Goal: Task Accomplishment & Management: Manage account settings

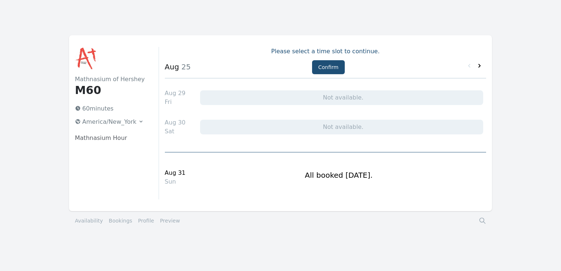
click at [480, 63] on icon at bounding box center [479, 65] width 7 height 7
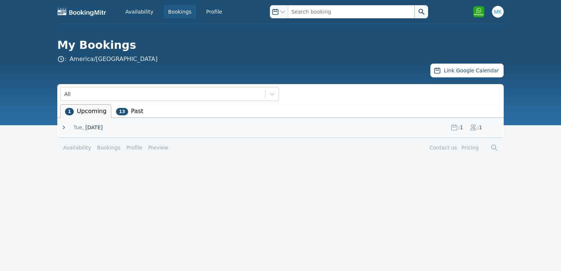
click at [65, 127] on icon at bounding box center [63, 127] width 7 height 7
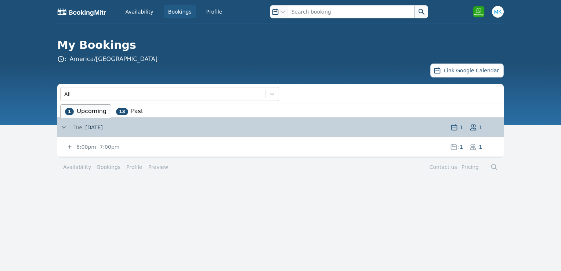
click at [70, 149] on icon at bounding box center [69, 146] width 7 height 7
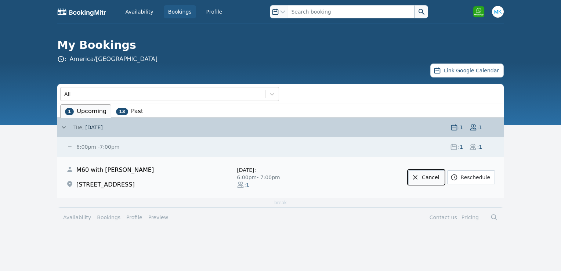
click at [437, 175] on link "Cancel" at bounding box center [426, 177] width 36 height 14
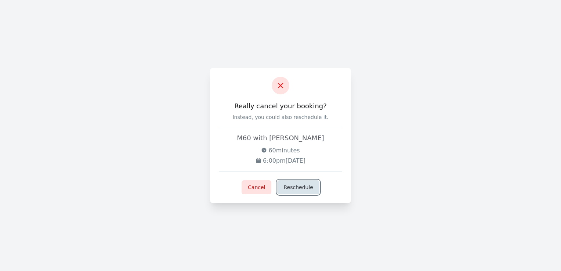
click at [299, 186] on button "Reschedule" at bounding box center [298, 187] width 42 height 14
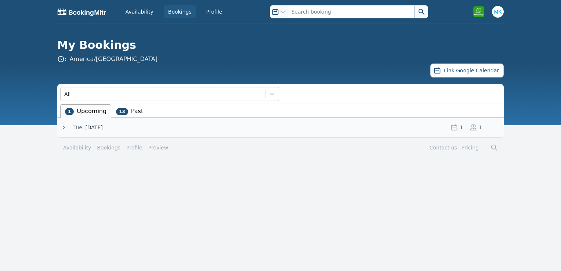
click at [63, 127] on icon at bounding box center [63, 127] width 7 height 7
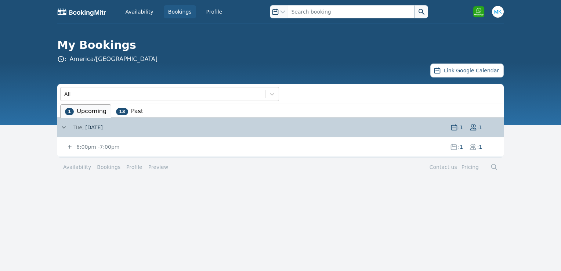
click at [72, 146] on icon at bounding box center [69, 146] width 7 height 7
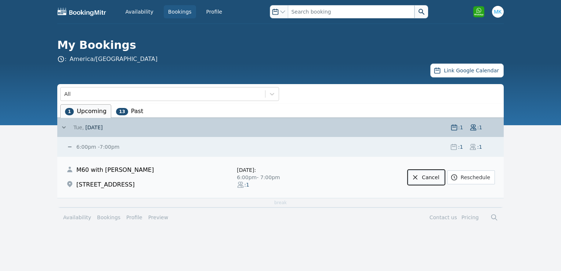
click at [431, 178] on link "Cancel" at bounding box center [426, 177] width 36 height 14
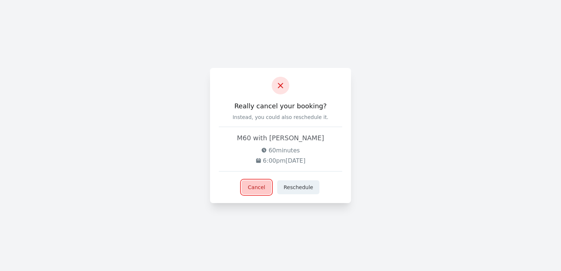
click at [264, 187] on button "Cancel" at bounding box center [256, 187] width 30 height 14
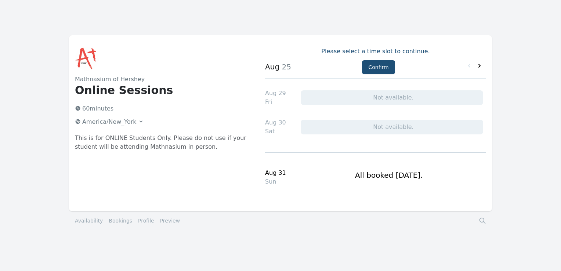
click at [479, 68] on icon at bounding box center [479, 65] width 7 height 7
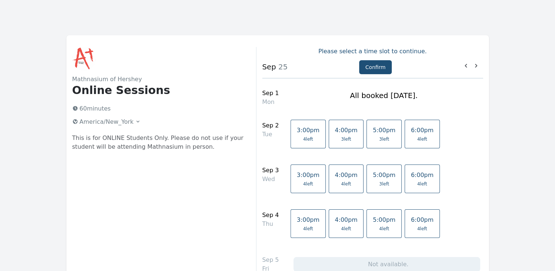
click at [329, 135] on link "4:00pm 3 left" at bounding box center [346, 134] width 35 height 29
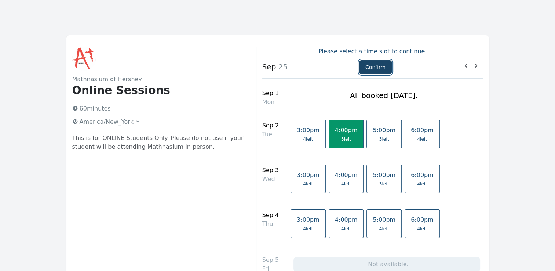
click at [370, 65] on button "Confirm" at bounding box center [375, 67] width 33 height 14
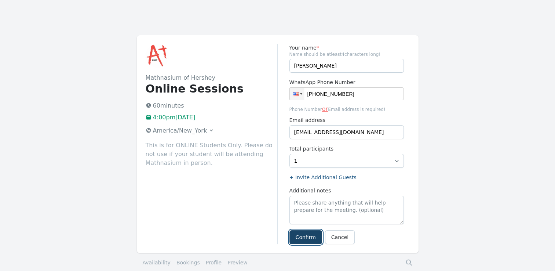
click at [302, 232] on button "Confirm" at bounding box center [306, 237] width 33 height 14
